Goal: Communication & Community: Answer question/provide support

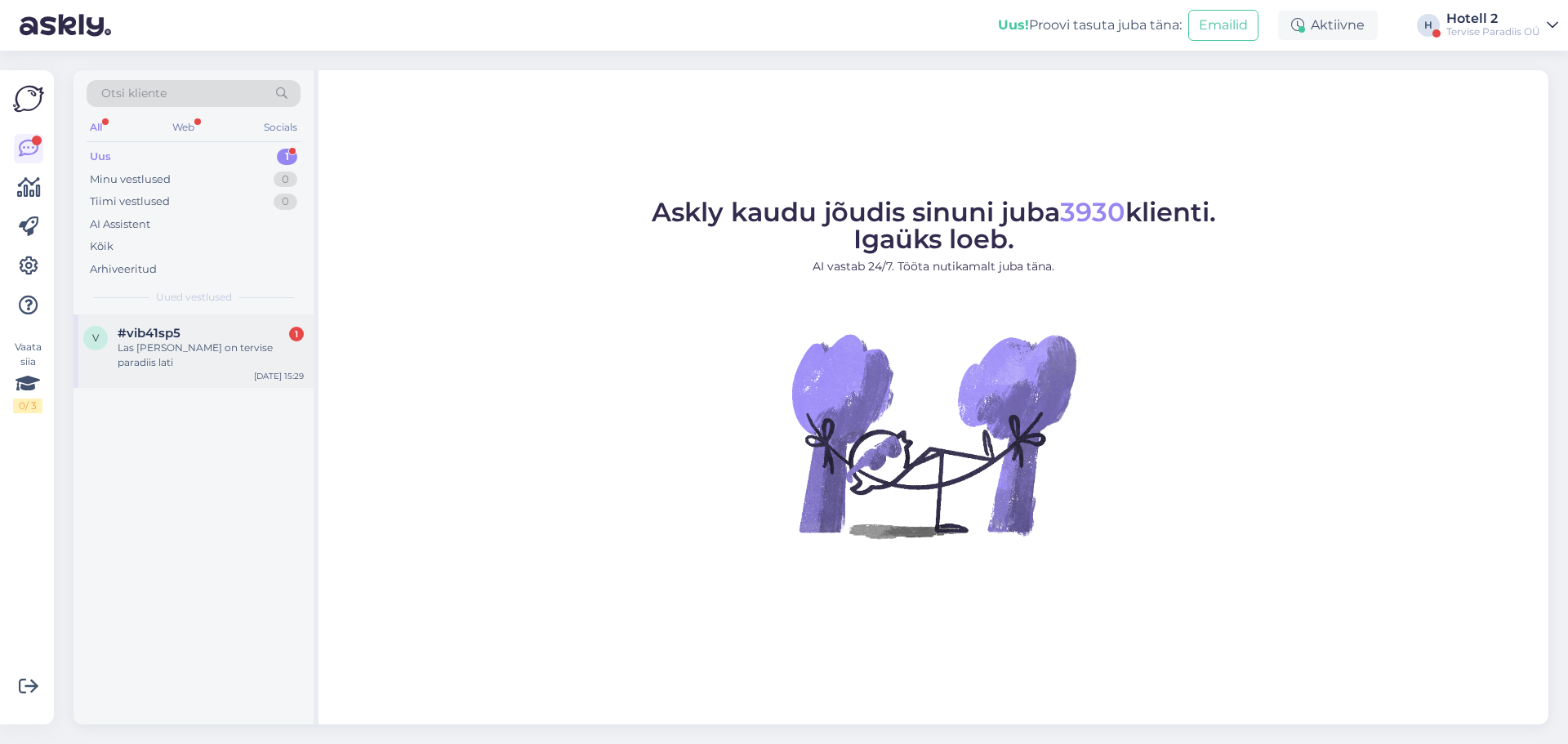
click at [192, 348] on div "Las [PERSON_NAME] on tervise paradiis lati" at bounding box center [210, 355] width 186 height 30
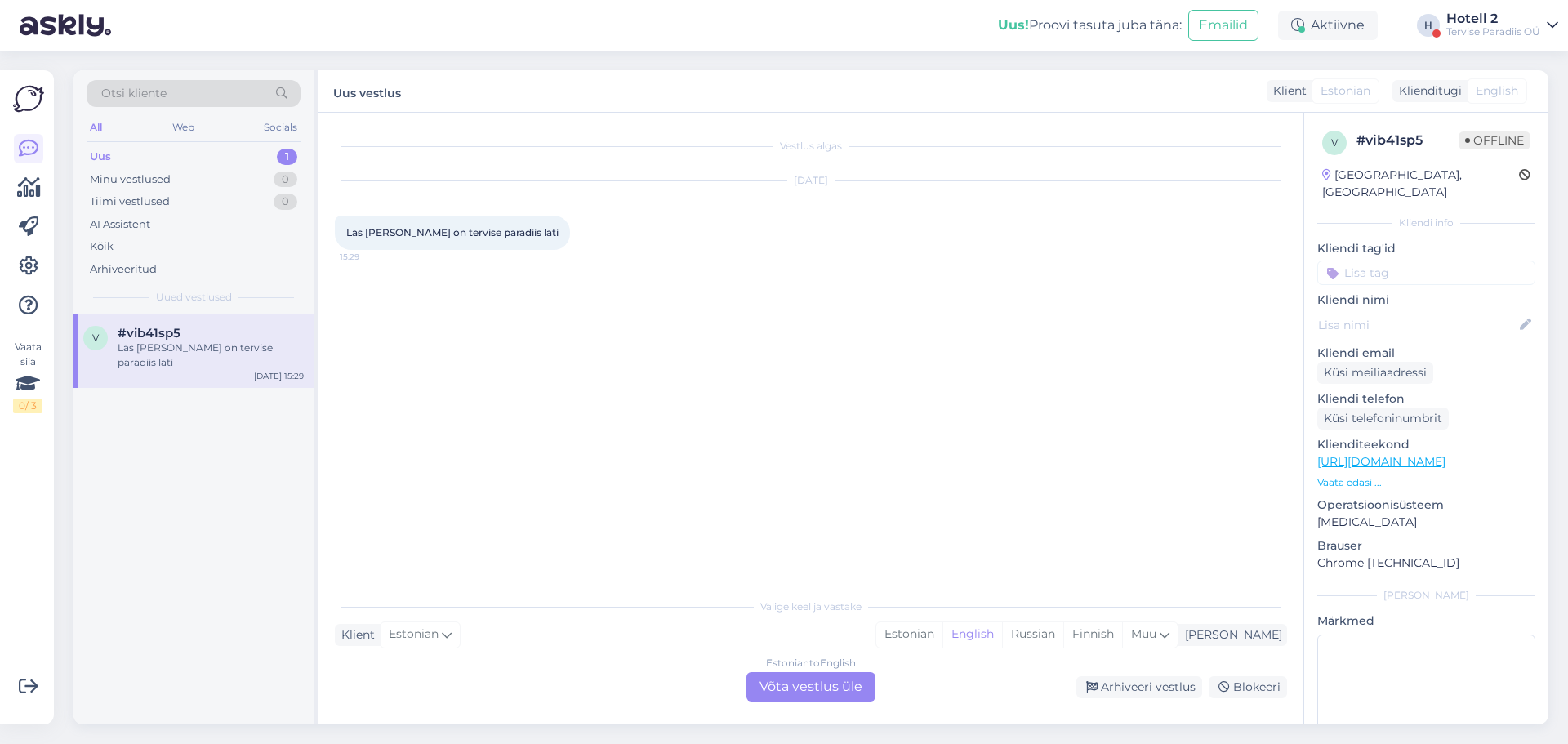
click at [779, 685] on div "Estonian to English Võta vestlus üle" at bounding box center [811, 686] width 129 height 30
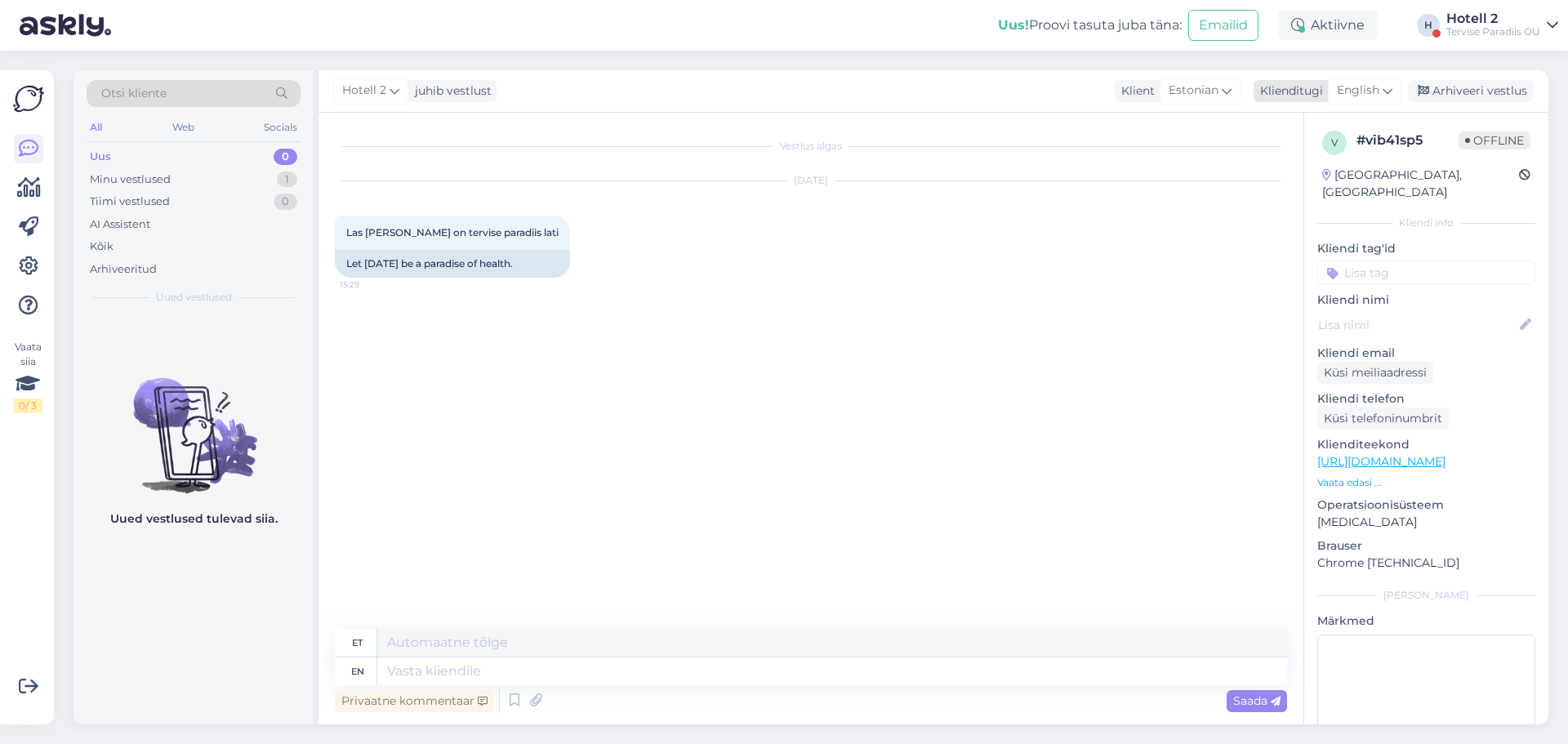
click at [1372, 87] on span "English" at bounding box center [1358, 91] width 42 height 18
type input "est"
click at [1304, 160] on link "Estonian" at bounding box center [1328, 163] width 180 height 26
click at [366, 669] on textarea at bounding box center [810, 668] width 952 height 34
click at [544, 669] on textarea "Tere! Tervise Paradiis [PERSON_NAME] avastud 11 - 21." at bounding box center [810, 668] width 952 height 34
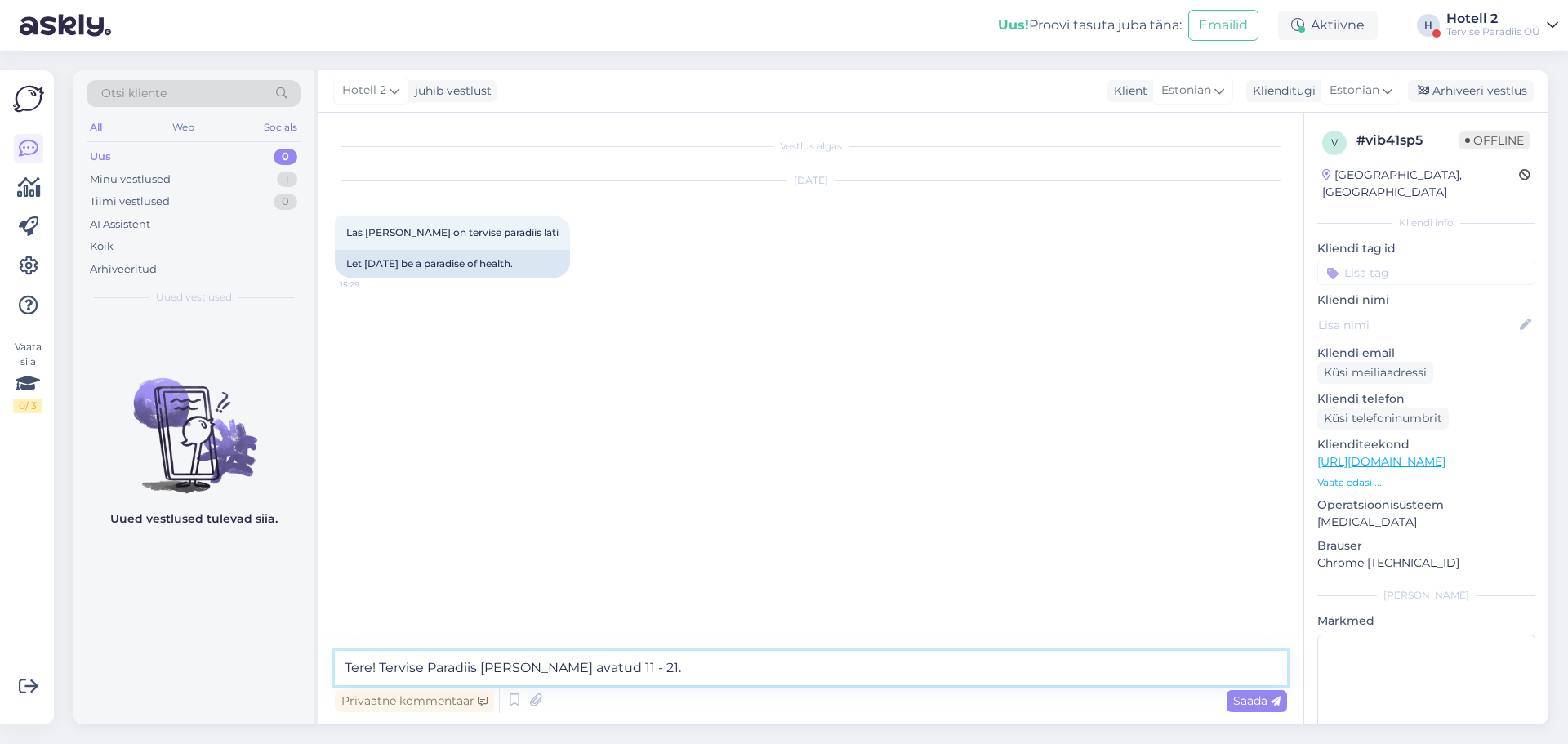
click at [605, 670] on textarea "Tere! Tervise Paradiis [PERSON_NAME] avatud 11 - 21." at bounding box center [810, 668] width 952 height 34
type textarea "Tere! Tervise Paradiis [PERSON_NAME] avatud 11 - 21."
click at [1238, 695] on span "Saada" at bounding box center [1257, 700] width 48 height 14
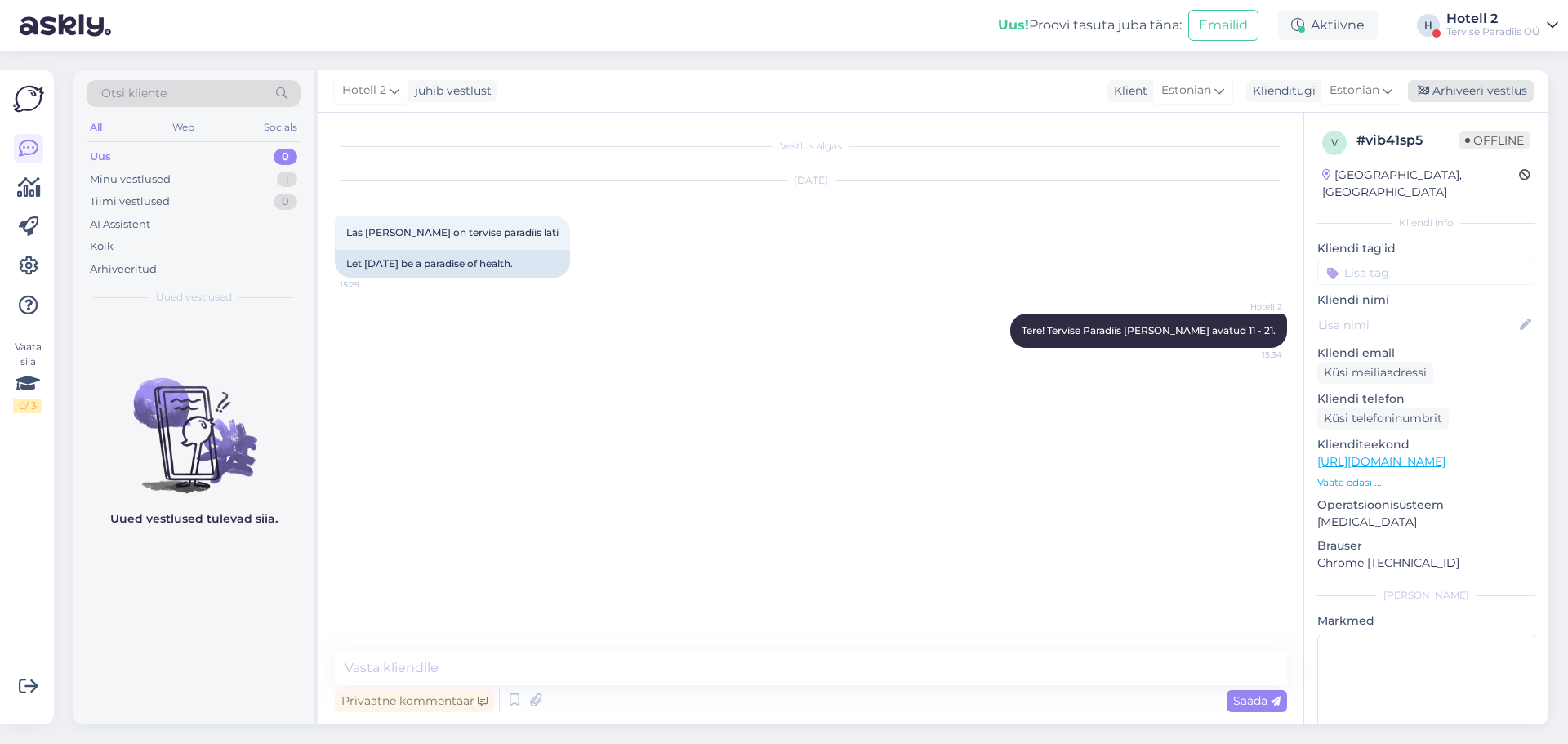
click at [1472, 93] on div "Arhiveeri vestlus" at bounding box center [1471, 91] width 126 height 22
